Goal: Task Accomplishment & Management: Manage account settings

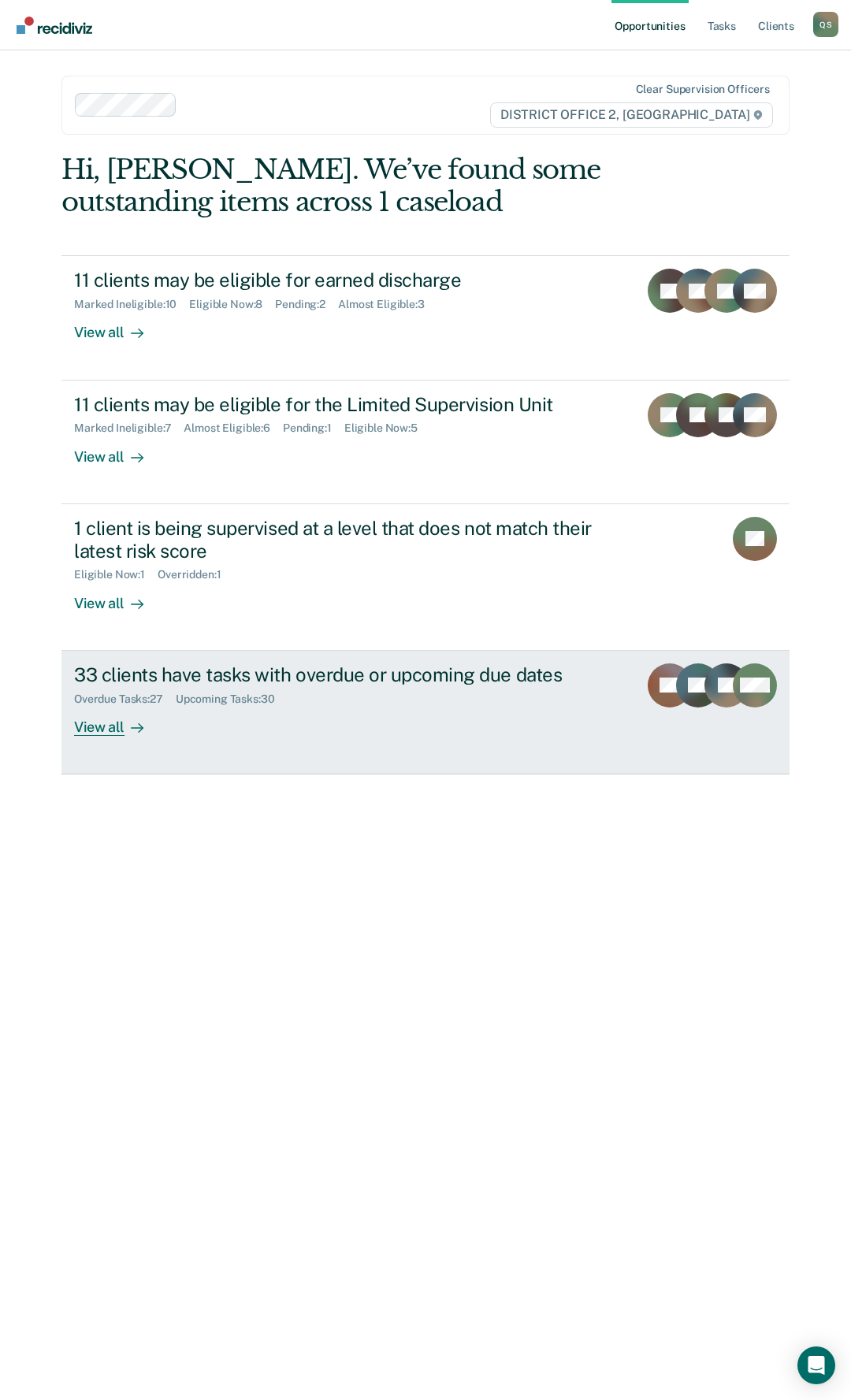
click at [468, 691] on div "Overdue Tasks : 27 Upcoming Tasks : 30" at bounding box center [350, 696] width 552 height 19
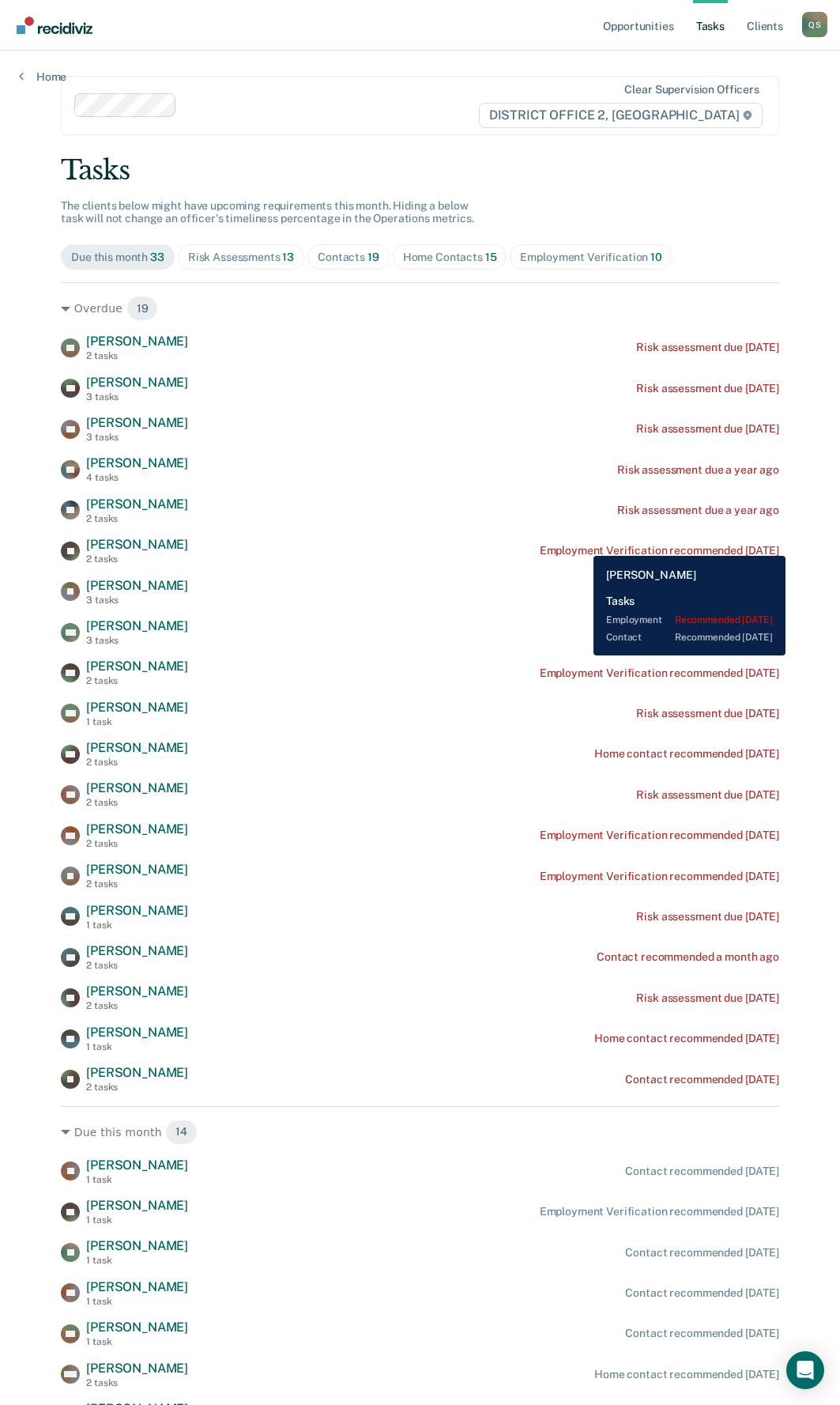
click at [581, 544] on div "Employment Verification recommended [DATE]" at bounding box center [659, 550] width 239 height 14
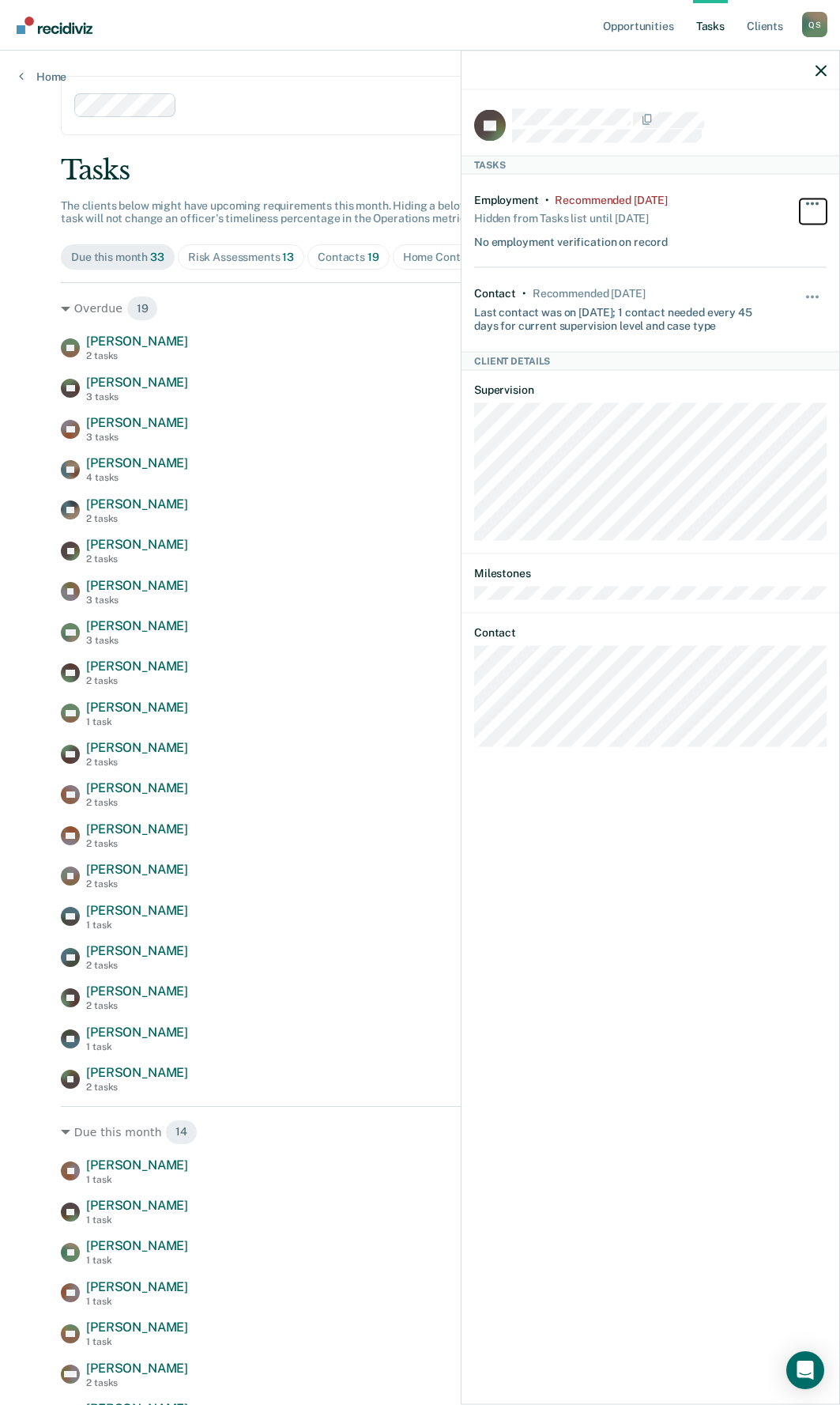
click at [803, 200] on button "button" at bounding box center [813, 211] width 27 height 25
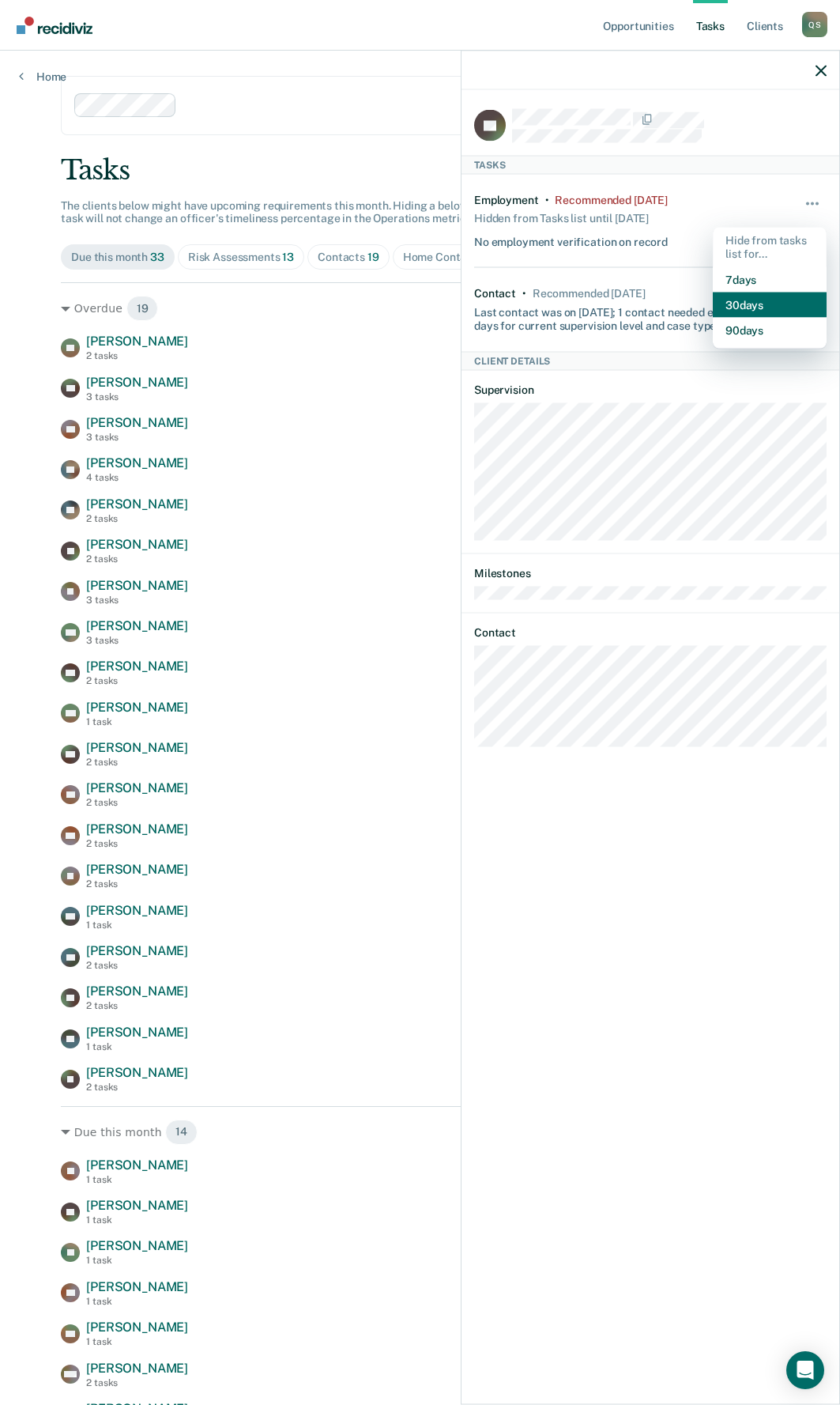
click at [743, 309] on button "30 days" at bounding box center [770, 304] width 114 height 25
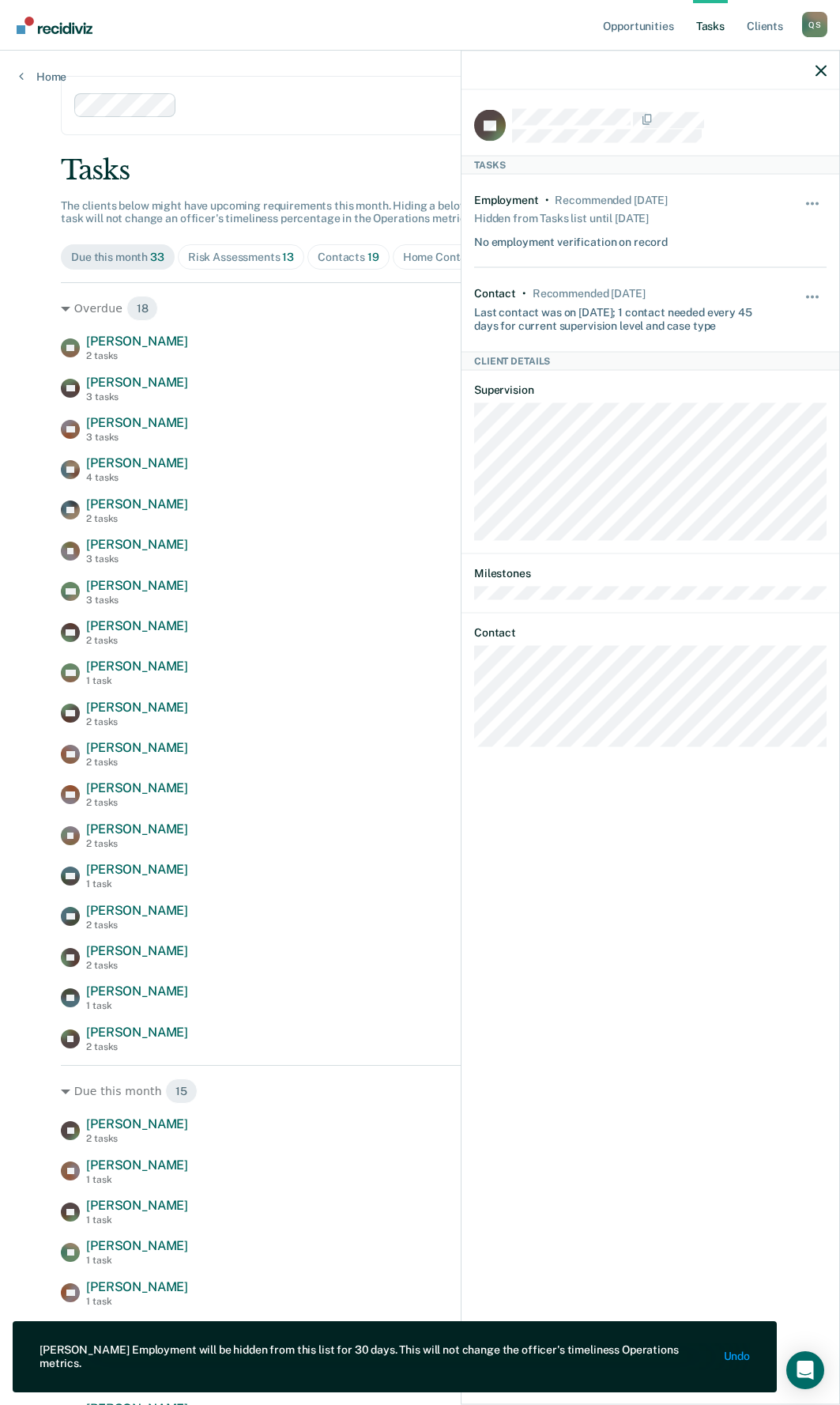
click at [311, 485] on div "EC [PERSON_NAME] 2 tasks Risk assessment due [DATE] BG [PERSON_NAME] 3 tasks Ri…" at bounding box center [420, 693] width 718 height 719
click at [832, 67] on div at bounding box center [650, 70] width 378 height 40
click at [823, 68] on icon "button" at bounding box center [821, 70] width 11 height 11
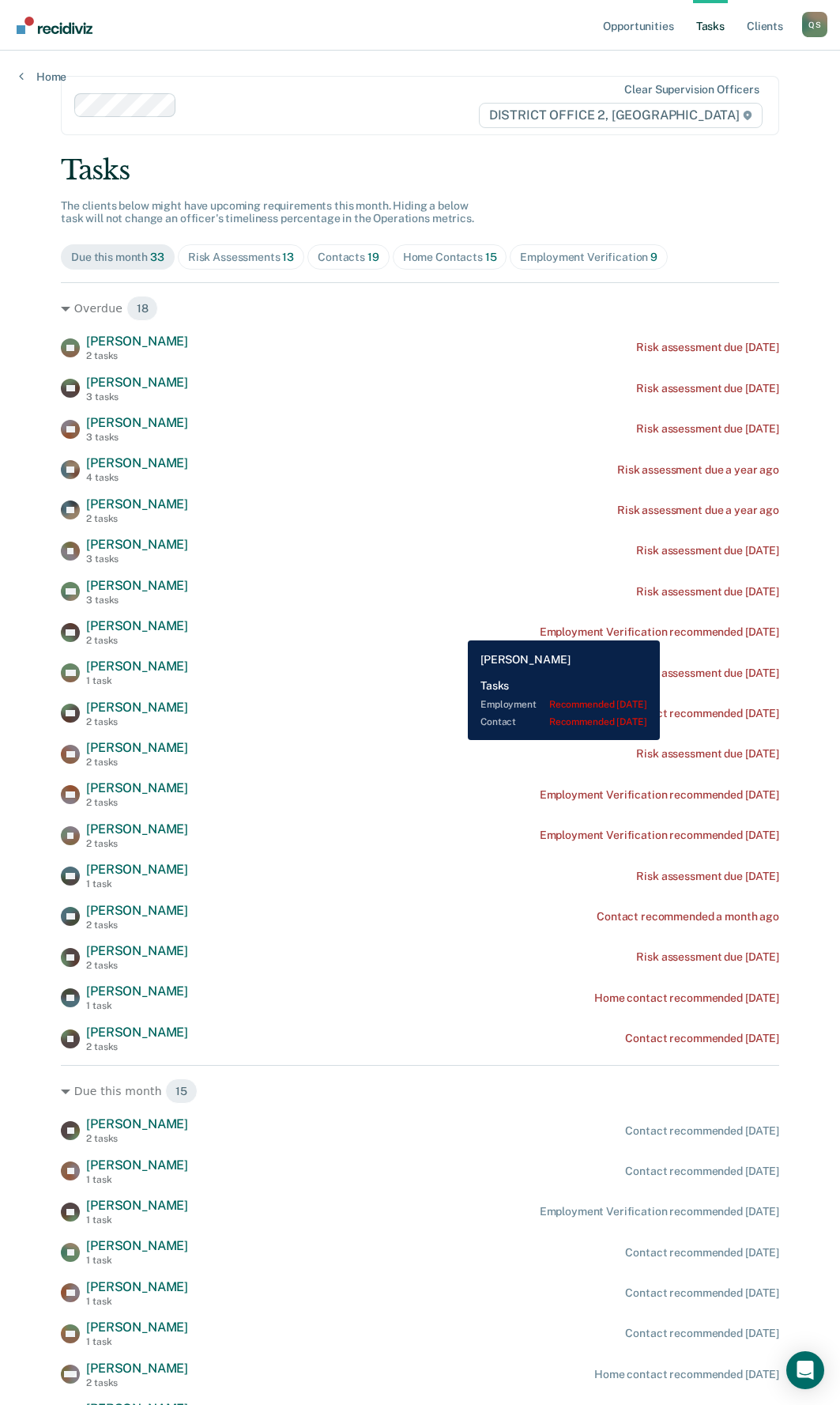
click at [690, 629] on div "Employment Verification recommended [DATE]" at bounding box center [659, 632] width 239 height 14
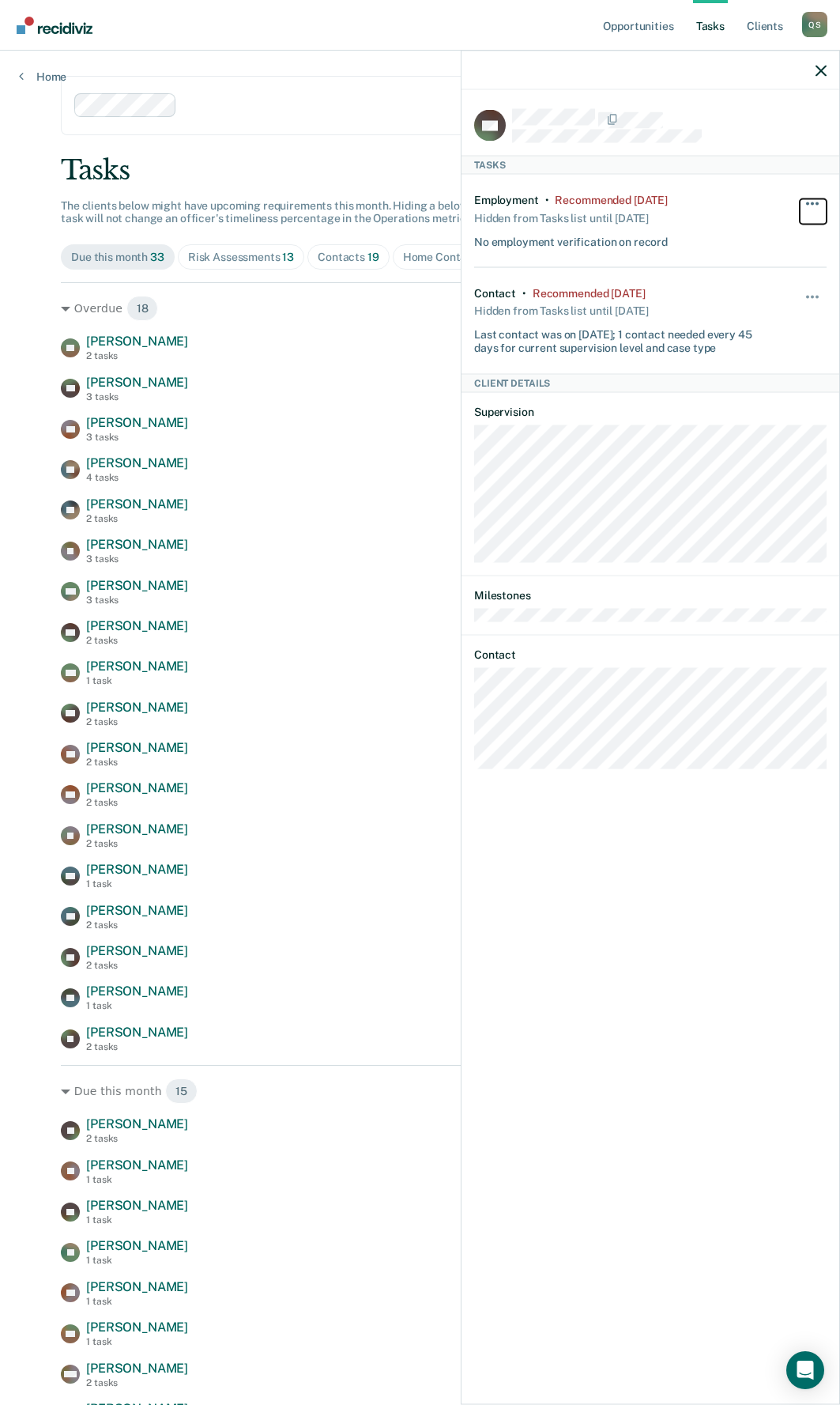
click at [807, 201] on span "button" at bounding box center [808, 203] width 3 height 3
click at [757, 334] on button "90 days" at bounding box center [770, 330] width 114 height 25
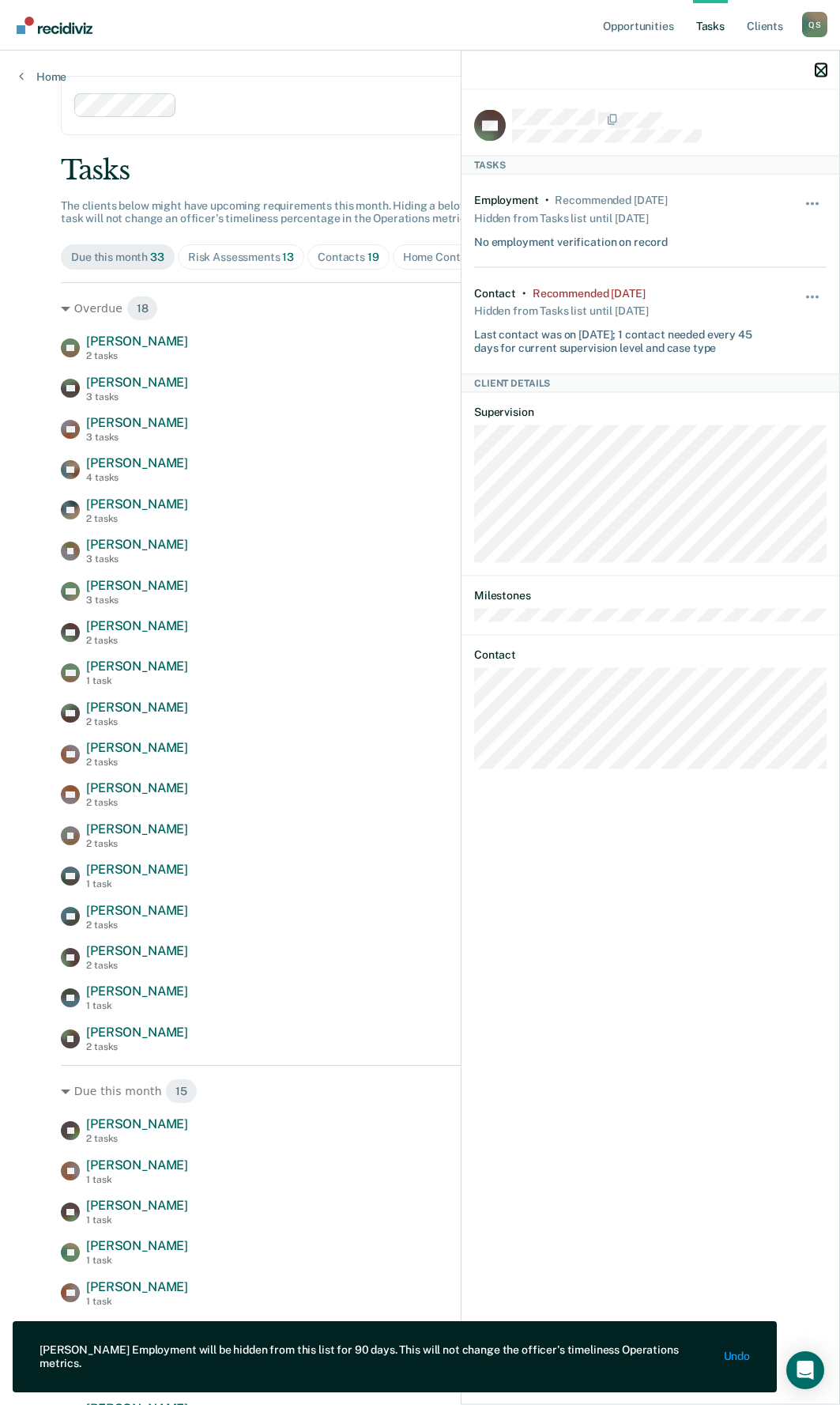
click at [824, 69] on icon "button" at bounding box center [821, 70] width 11 height 11
